Goal: Find specific page/section: Find specific page/section

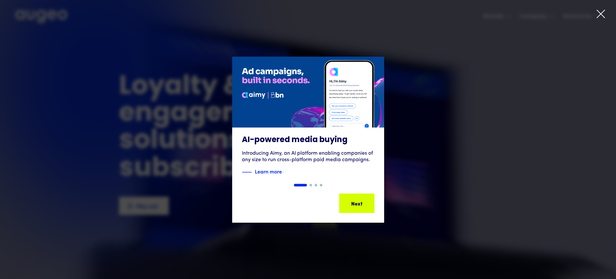
click at [601, 15] on icon at bounding box center [601, 14] width 10 height 10
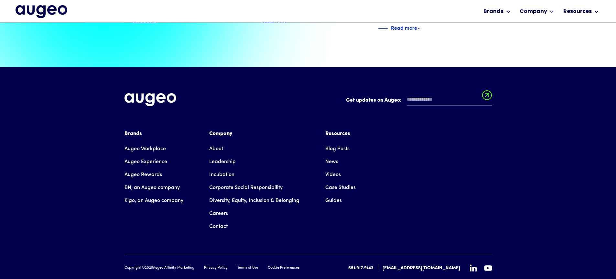
scroll to position [1482, 0]
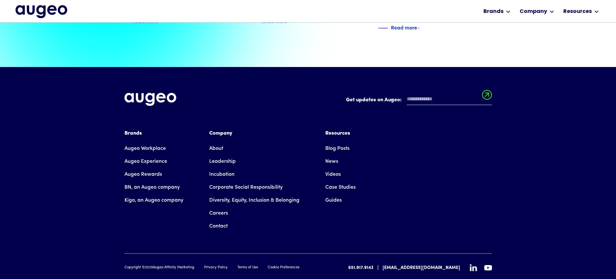
click at [223, 207] on link "Careers" at bounding box center [218, 213] width 19 height 13
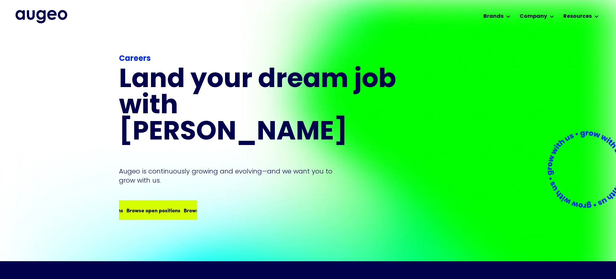
click at [182, 206] on div "Browse open positions" at bounding box center [209, 210] width 54 height 8
